Goal: Task Accomplishment & Management: Use online tool/utility

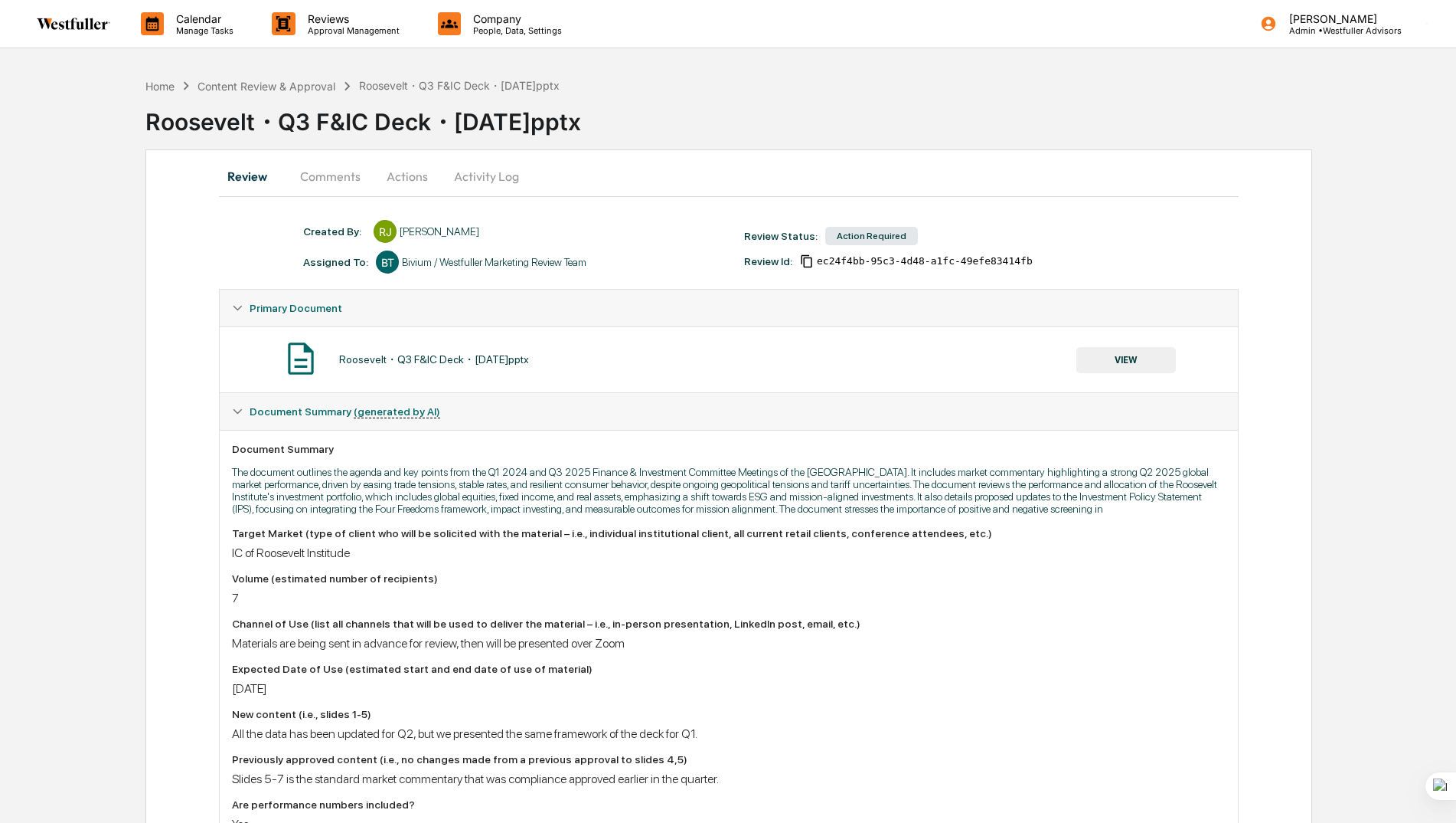
click at [328, 179] on button "Comments" at bounding box center [330, 176] width 85 height 37
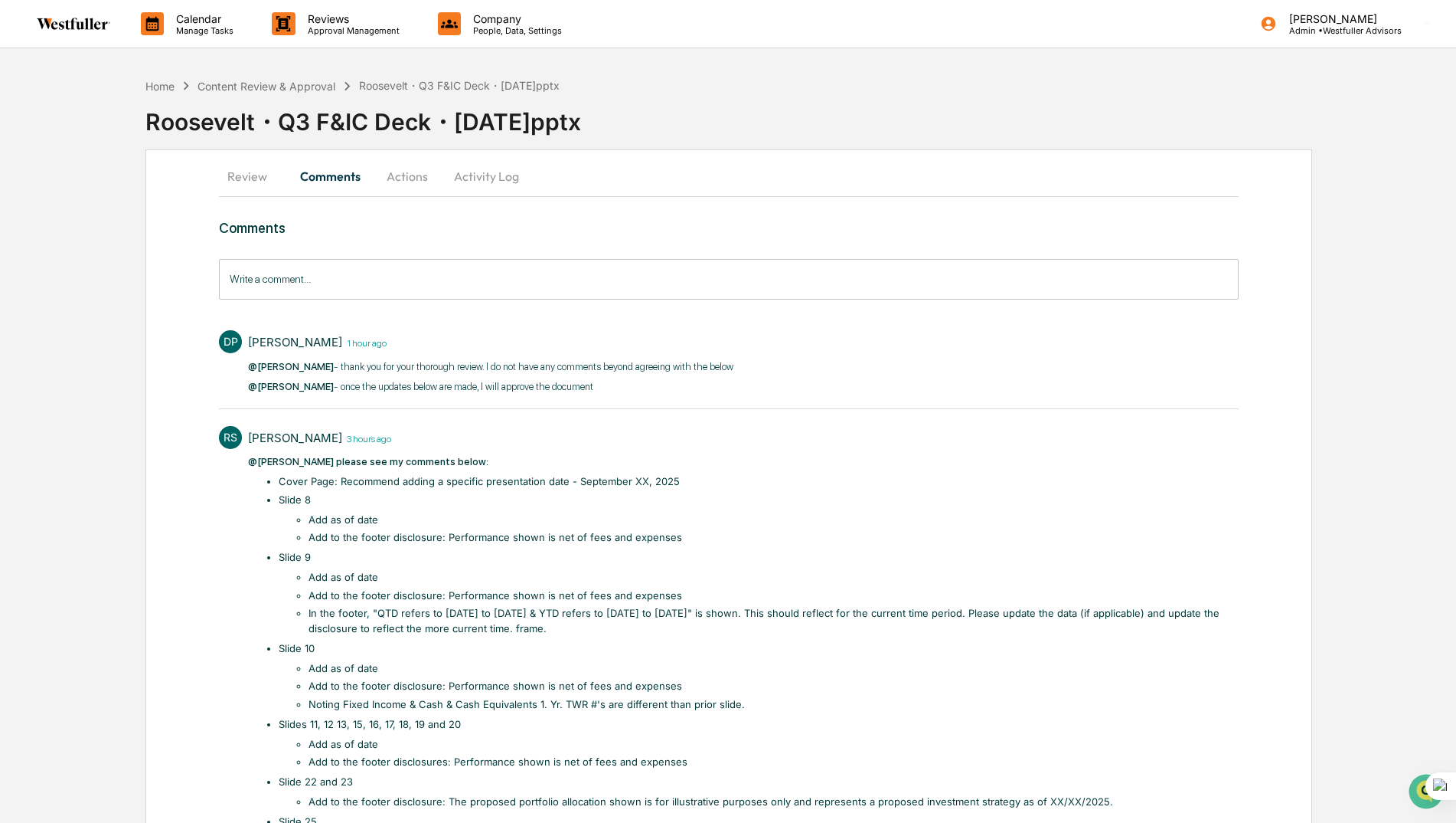
click at [246, 178] on button "Review" at bounding box center [253, 176] width 69 height 37
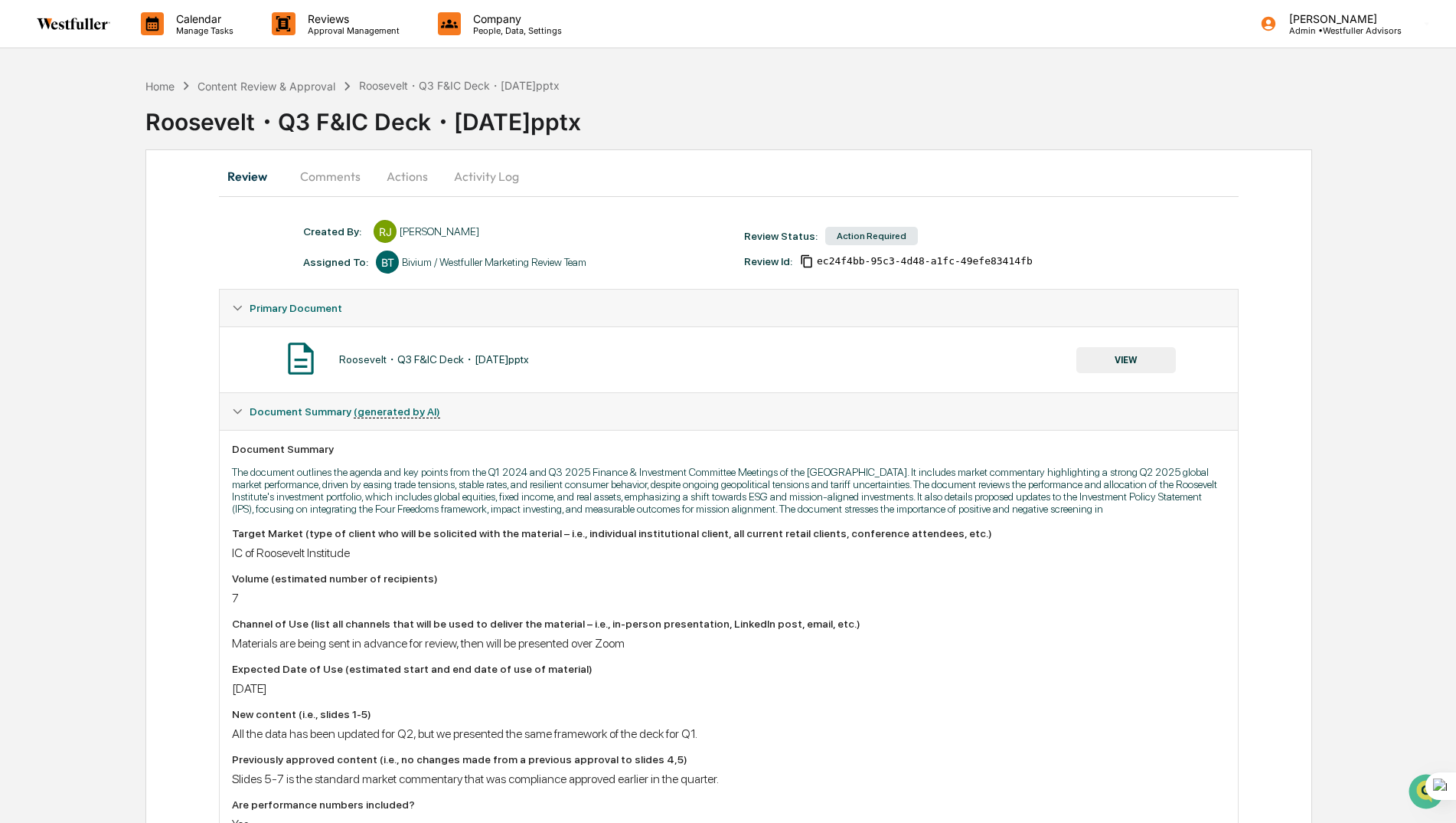
click at [1109, 349] on button "VIEW" at bounding box center [1126, 359] width 100 height 26
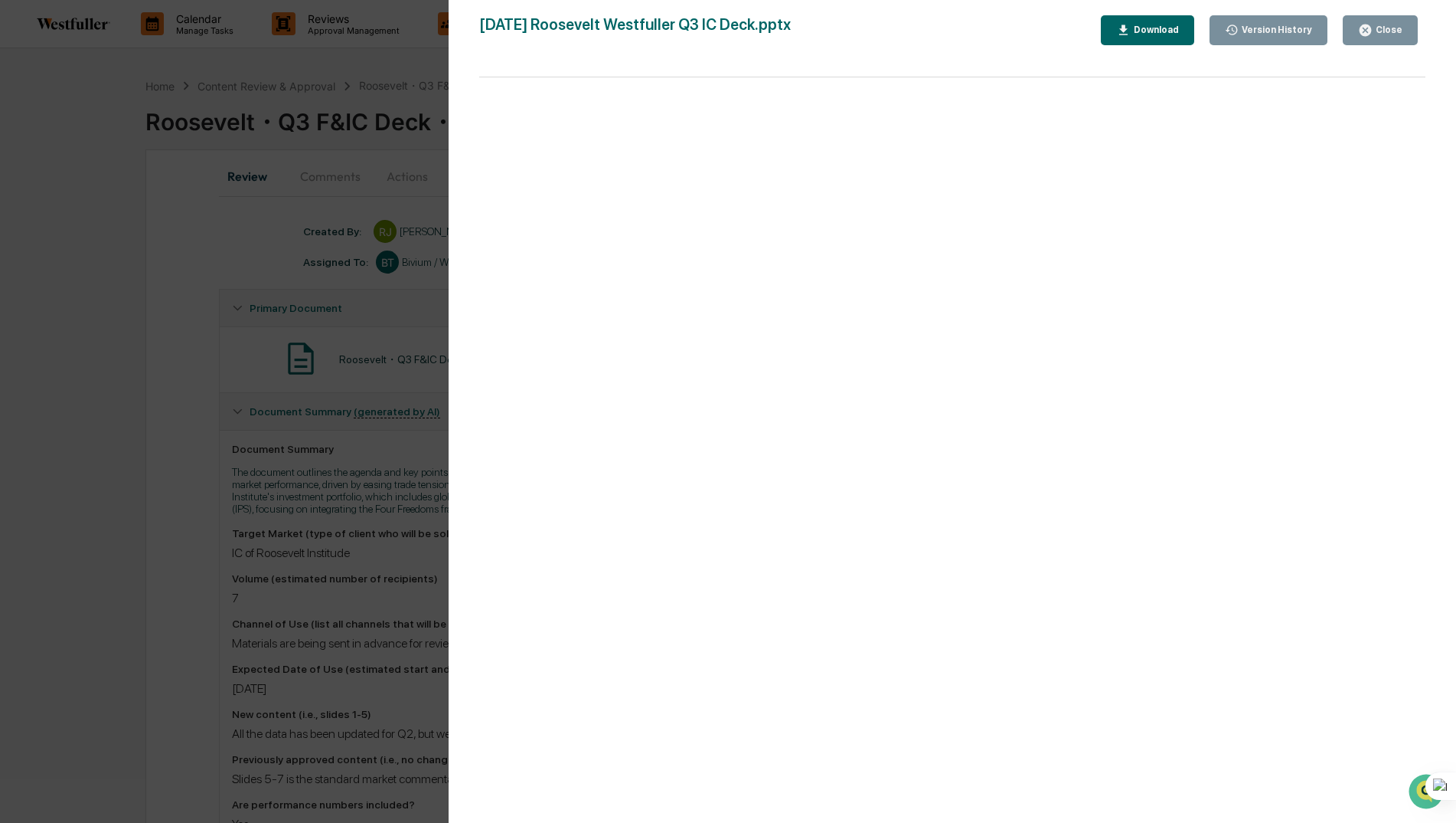
click at [1159, 28] on div "Download" at bounding box center [1154, 30] width 48 height 11
click at [275, 216] on div "Version History 08/21/2025, 03:57 PM Rahima Jamal 08/20/2025, 10:49 PM Rahima J…" at bounding box center [728, 411] width 1456 height 823
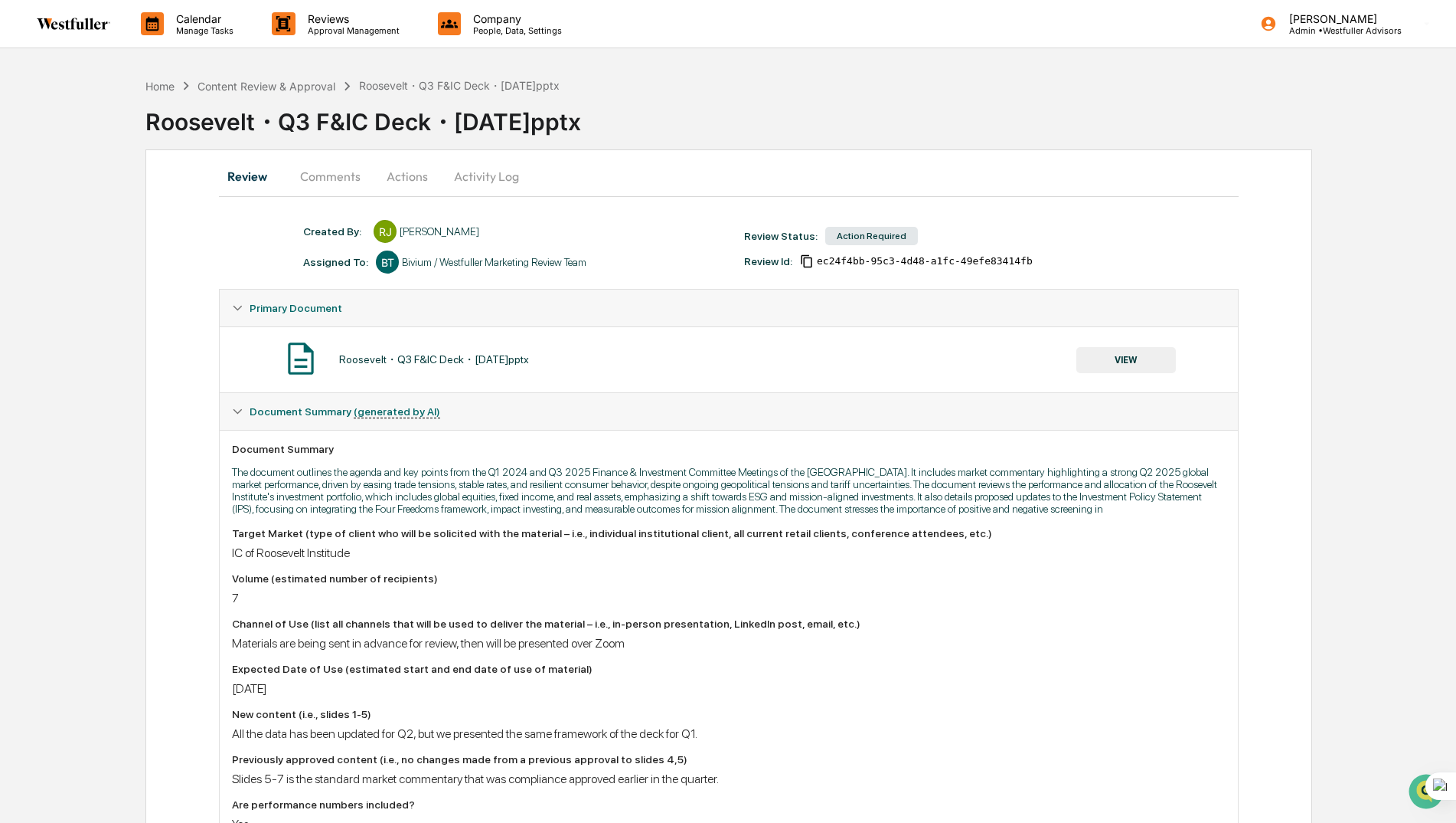
click at [334, 181] on button "Comments" at bounding box center [330, 176] width 85 height 37
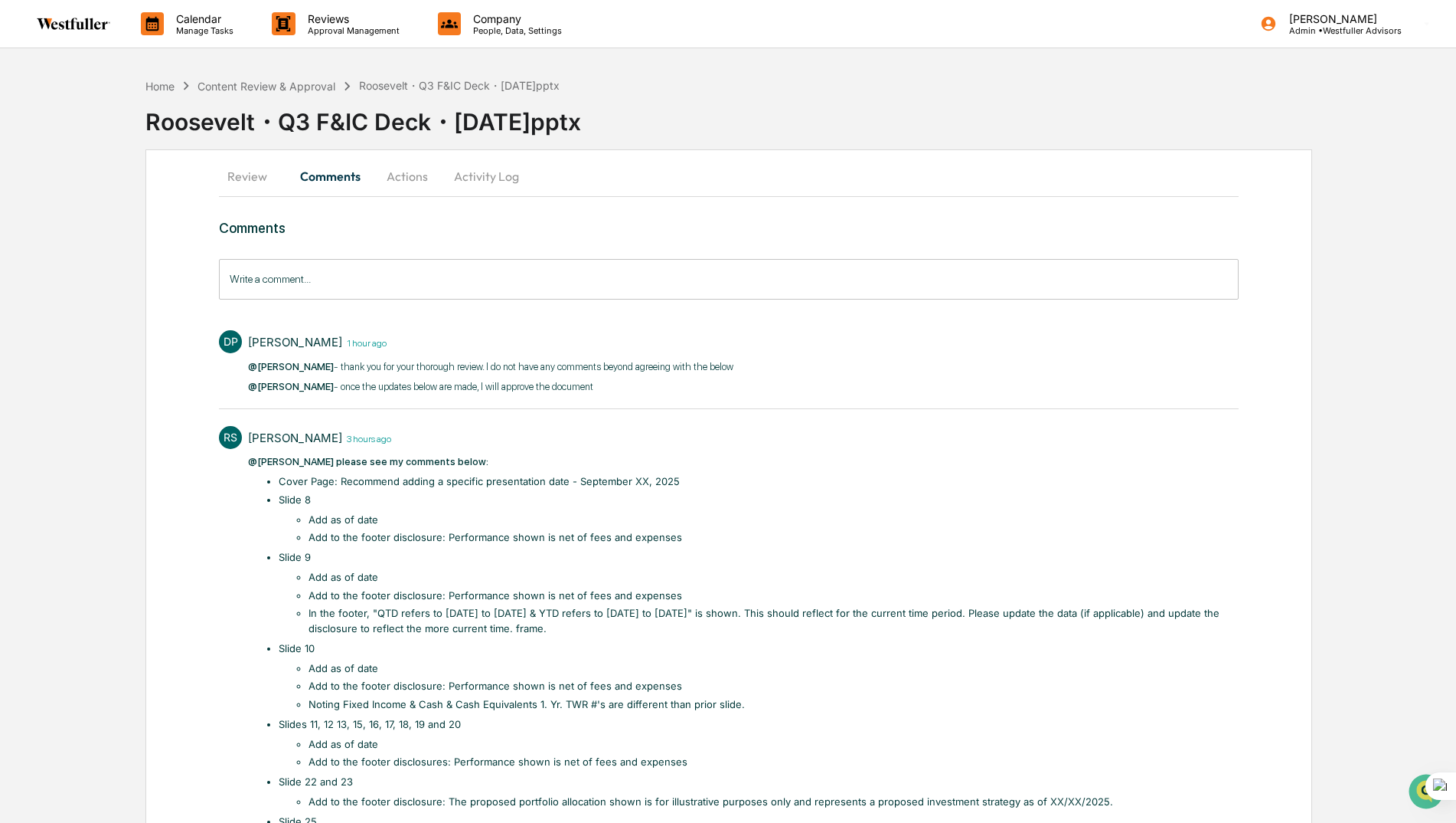
click at [407, 176] on button "Actions" at bounding box center [407, 176] width 69 height 37
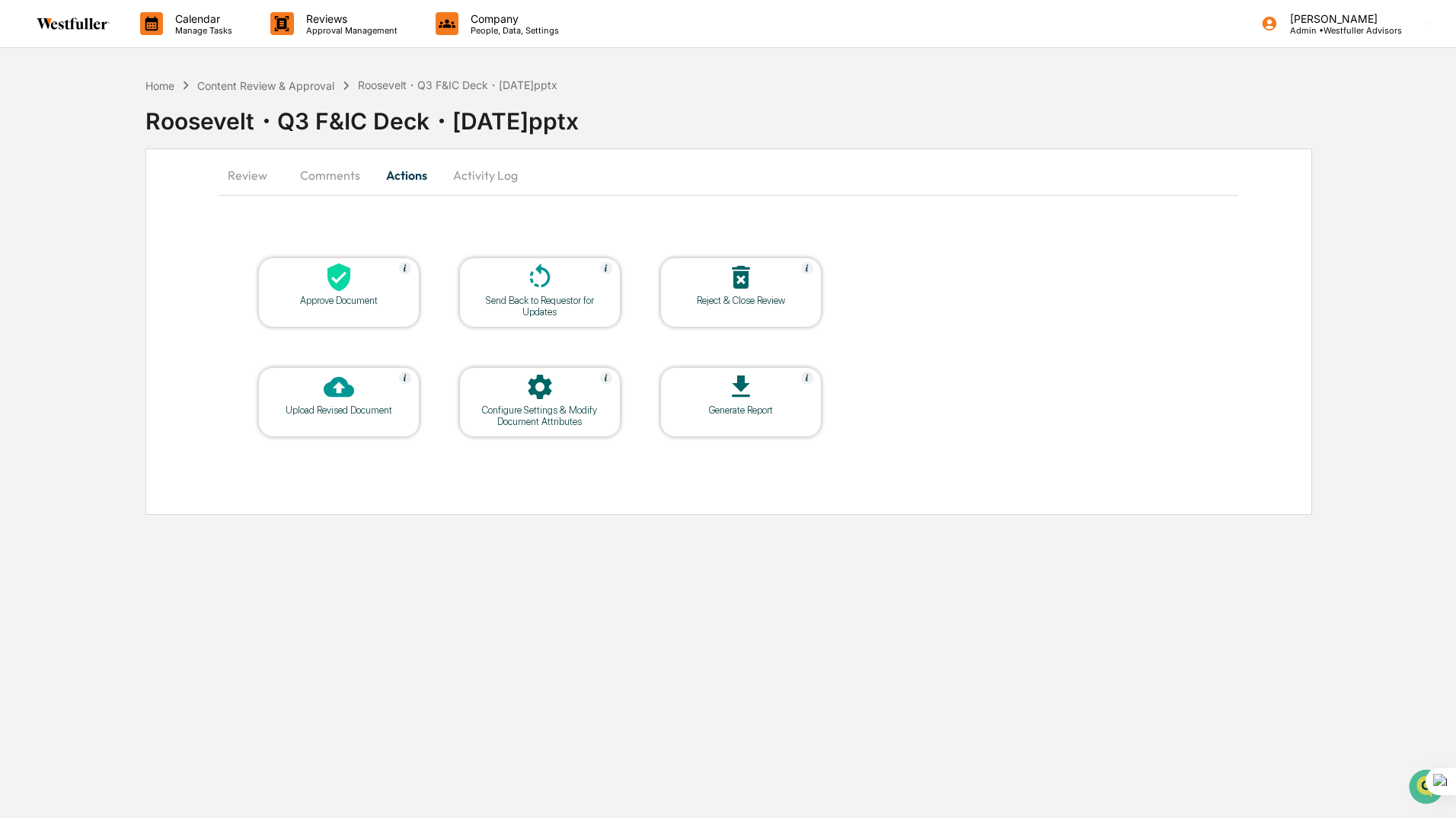
click at [354, 276] on icon at bounding box center [339, 277] width 31 height 31
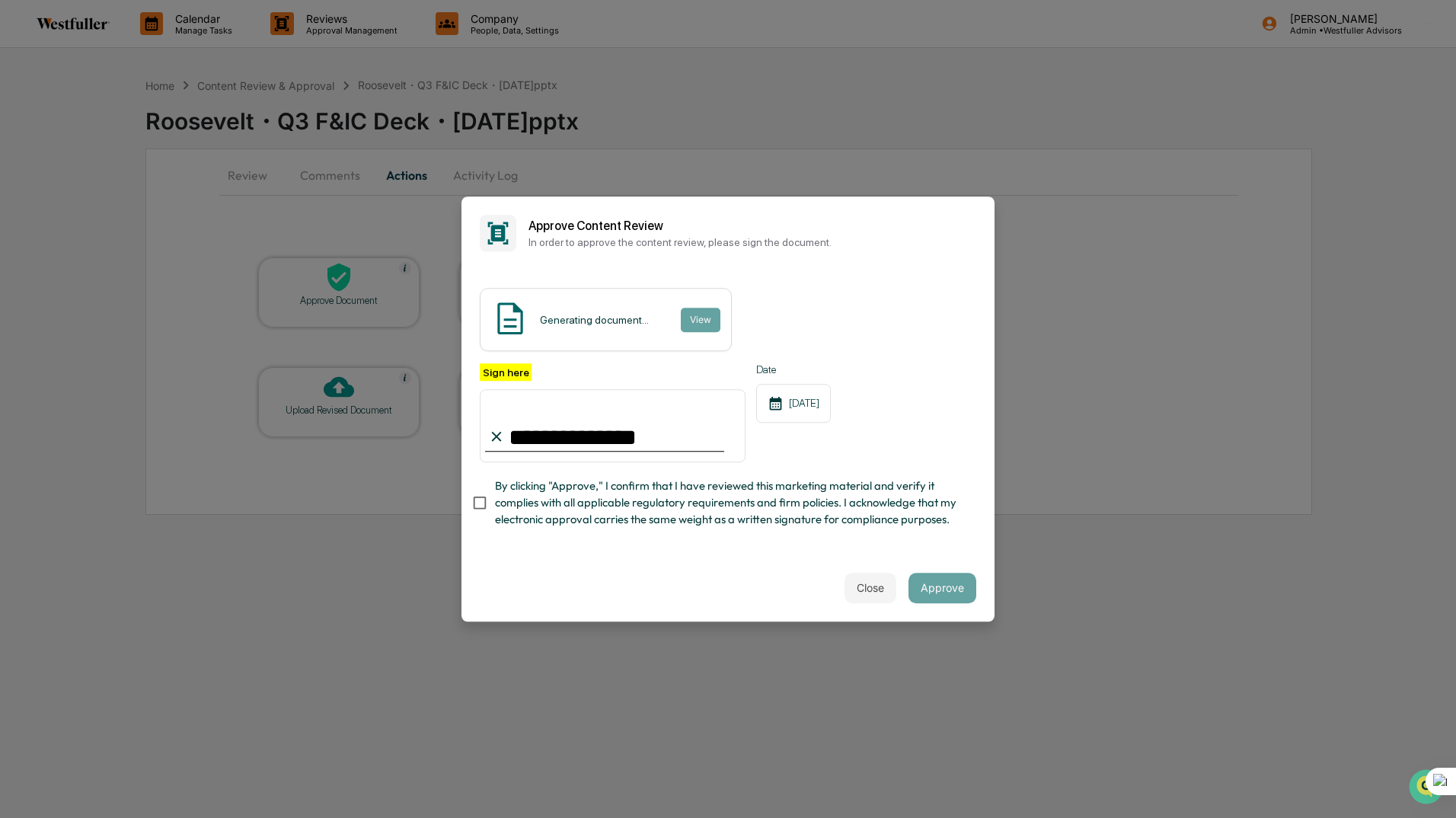
type input "**********"
click at [937, 574] on div "Close Approve" at bounding box center [728, 588] width 533 height 67
click at [939, 588] on button "Approve" at bounding box center [942, 588] width 68 height 31
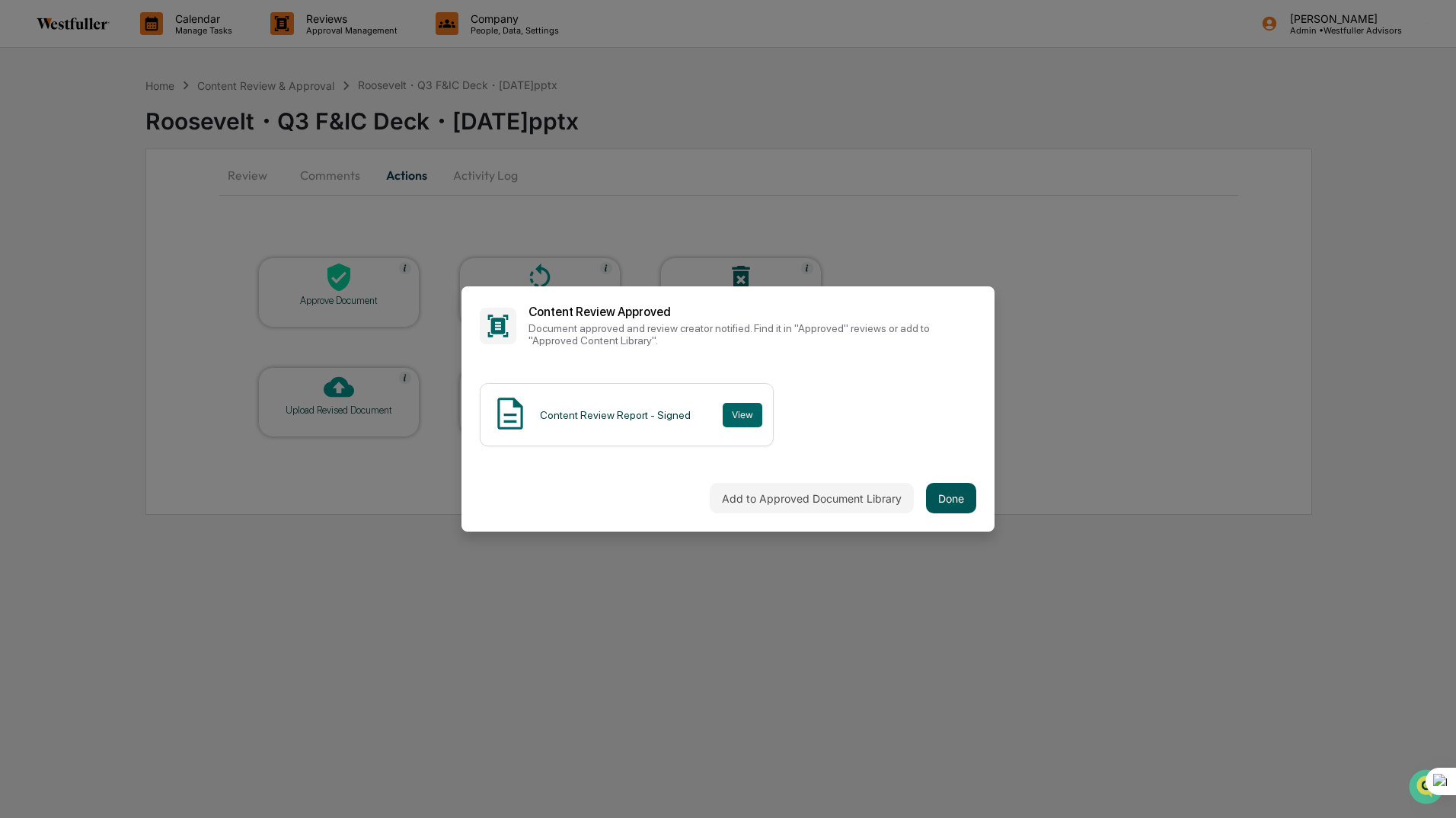
click at [937, 501] on button "Done" at bounding box center [952, 498] width 50 height 31
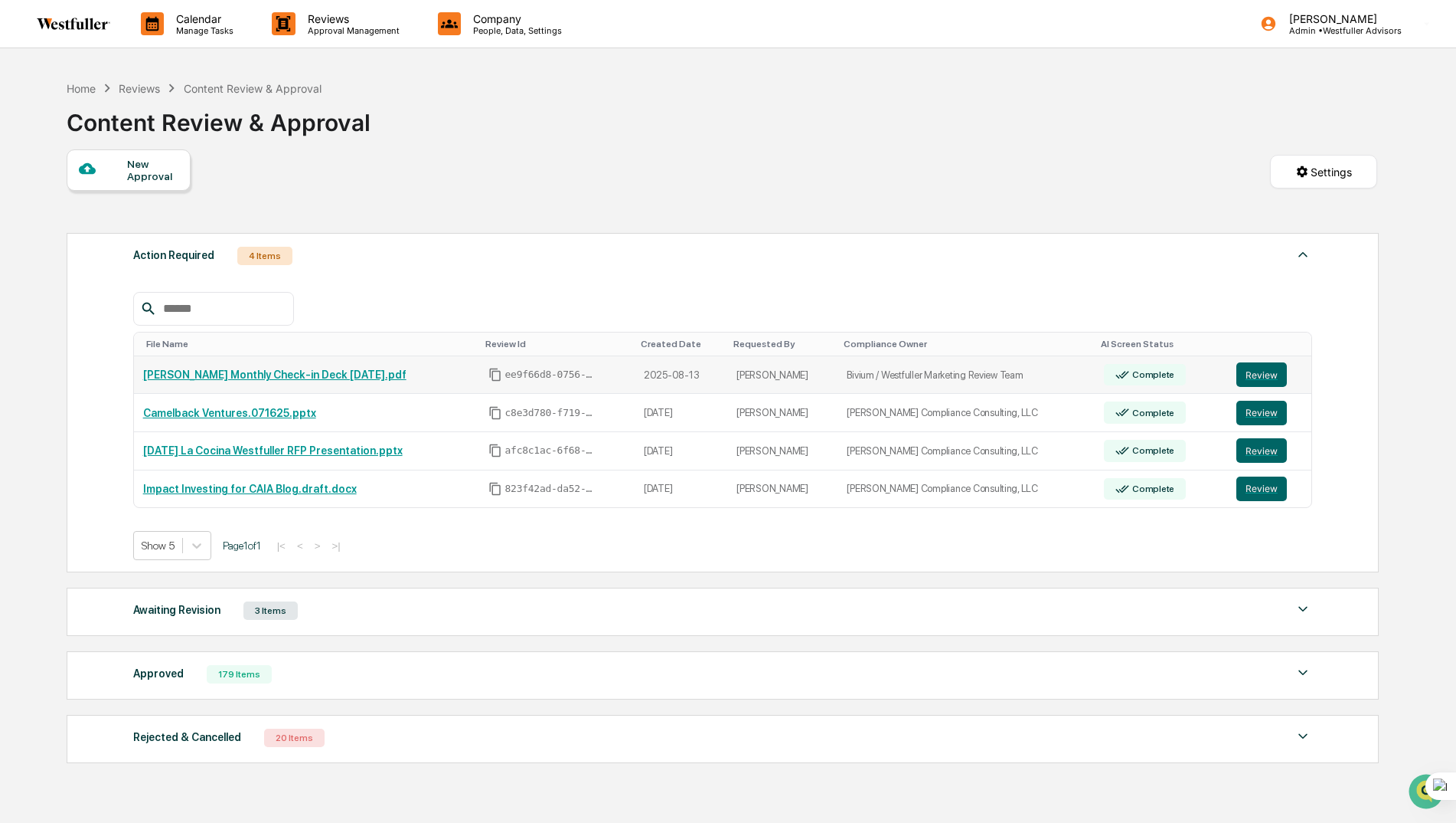
click at [296, 370] on link "[PERSON_NAME] Monthly Check-in Deck [DATE].pdf" at bounding box center [274, 375] width 263 height 13
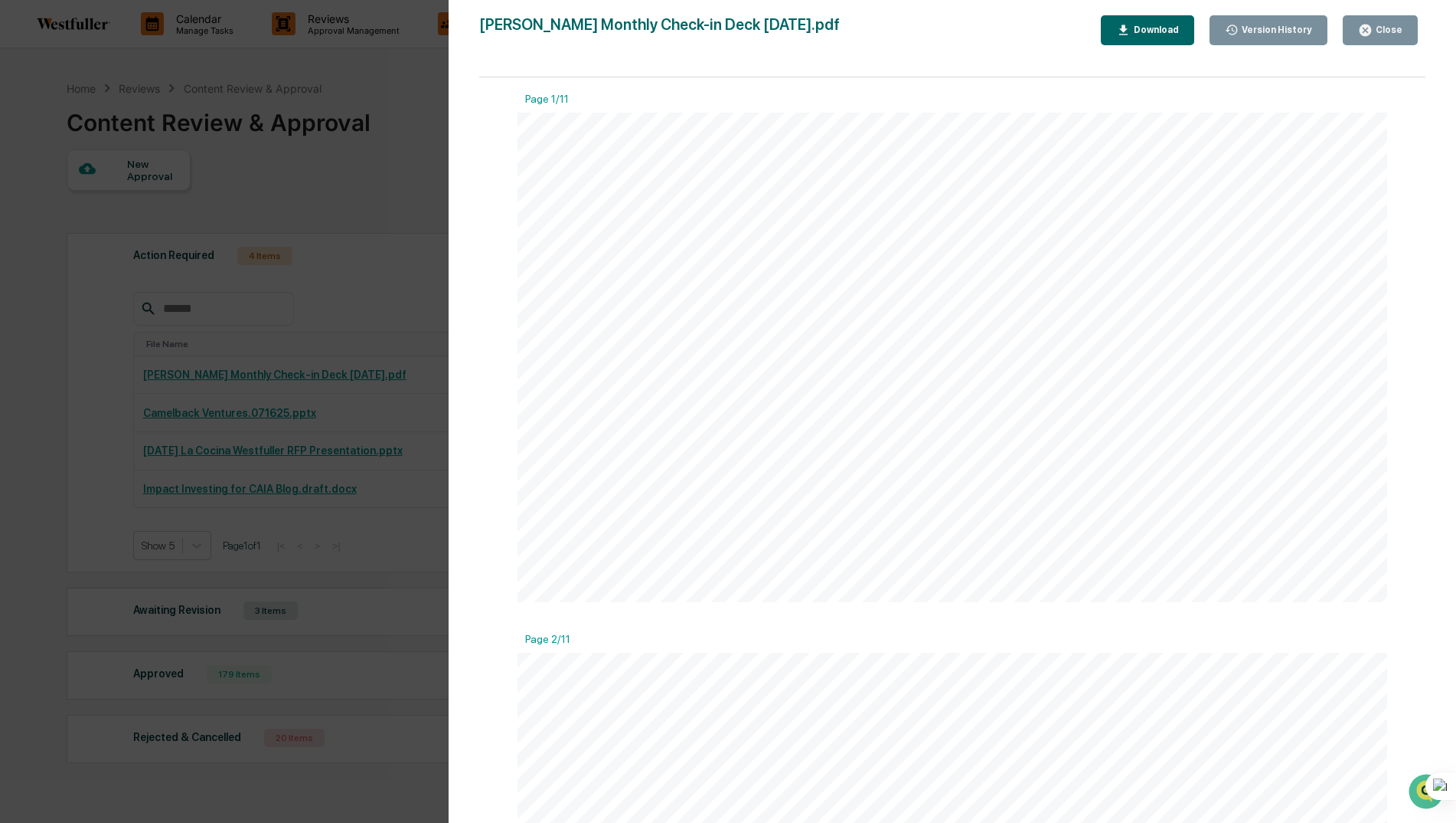
click at [33, 304] on div "Version History 08/14/2025, 01:17 PM Neslihan Feradov 08/13/2025, 07:17 PM Nesl…" at bounding box center [728, 411] width 1456 height 823
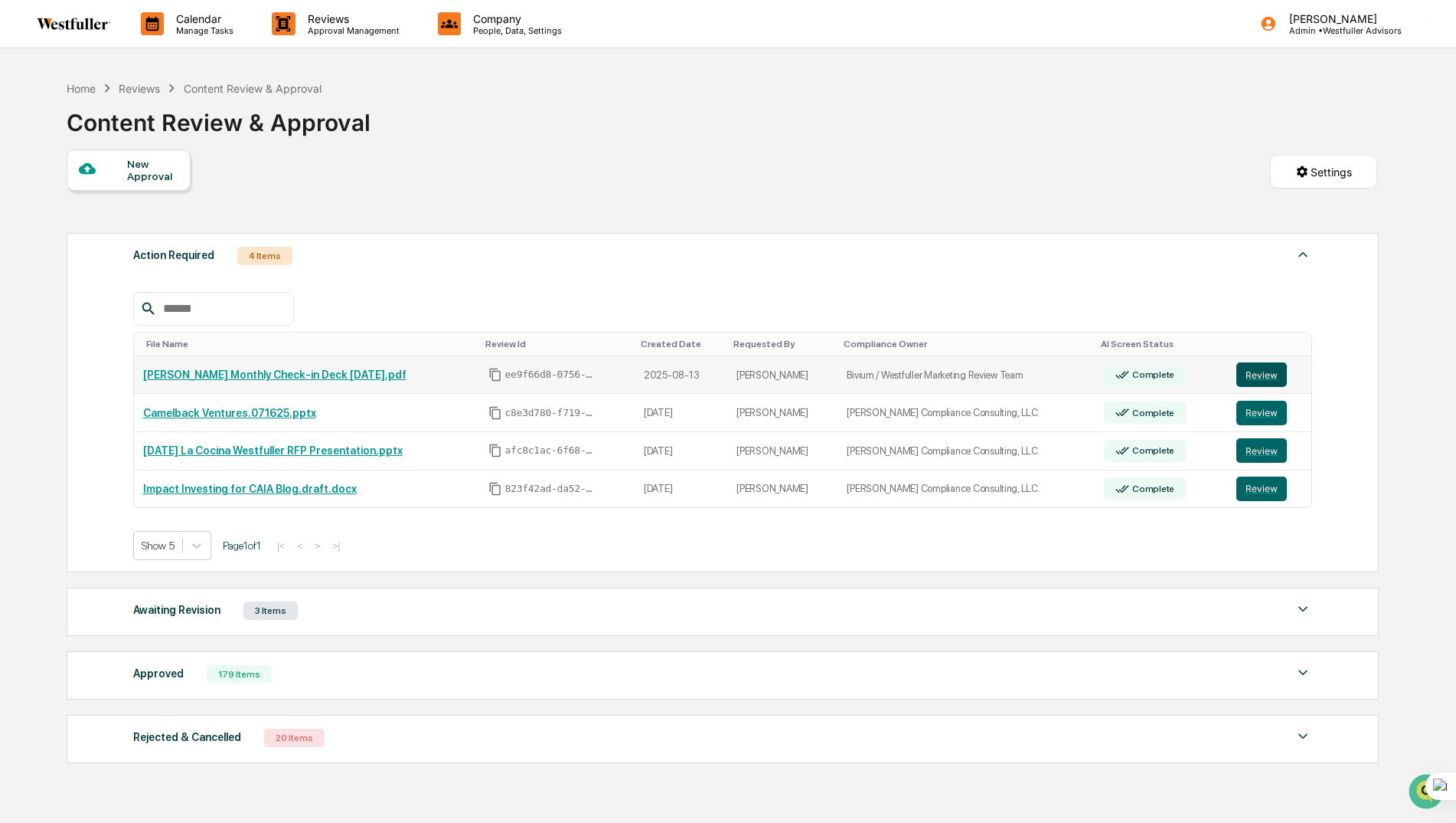
click at [1262, 365] on button "Review" at bounding box center [1261, 374] width 51 height 24
